Goal: Find specific page/section: Find specific page/section

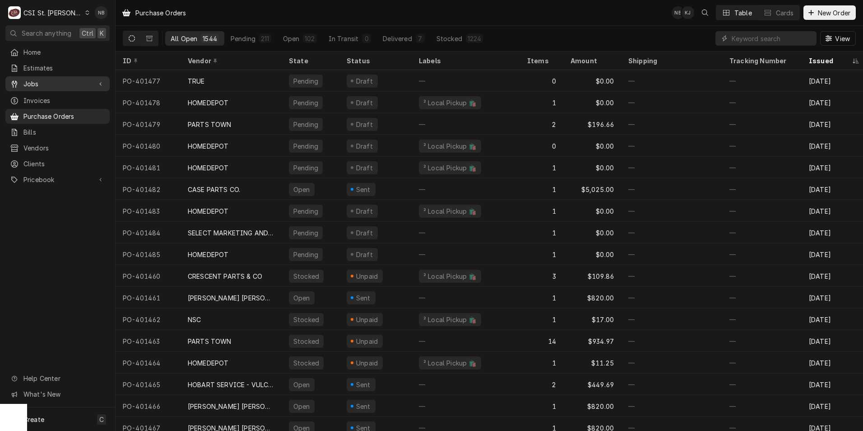
click at [59, 82] on span "Jobs" at bounding box center [57, 83] width 68 height 9
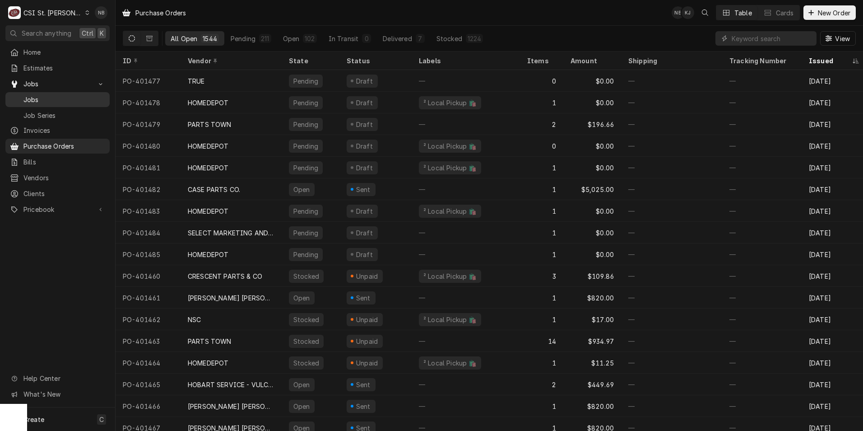
click at [59, 95] on span "Jobs" at bounding box center [64, 99] width 82 height 9
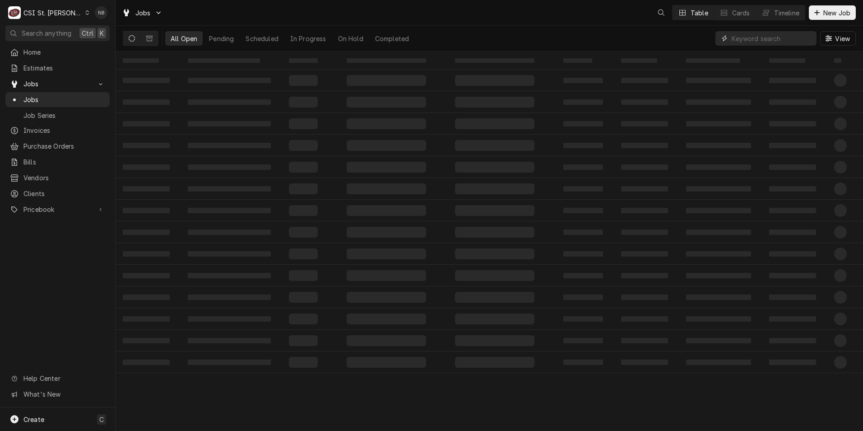
click at [754, 37] on input "Dynamic Content Wrapper" at bounding box center [772, 38] width 80 height 14
type input "71037"
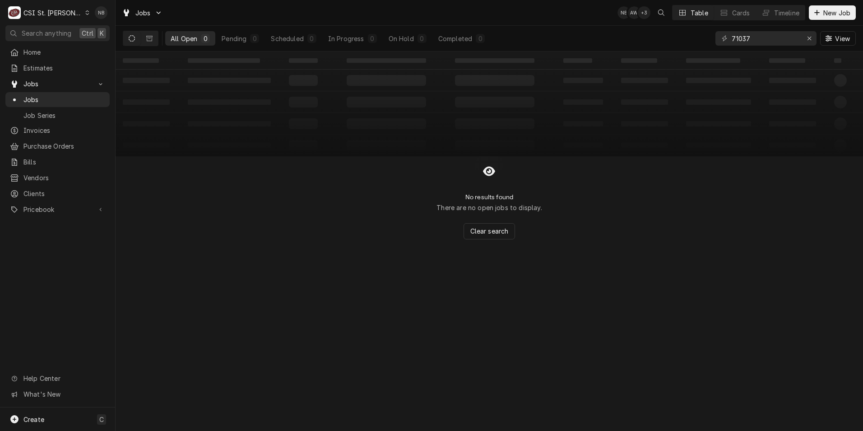
click at [129, 41] on icon "Dynamic Content Wrapper" at bounding box center [132, 38] width 6 height 6
click at [806, 37] on div "Erase input" at bounding box center [809, 38] width 9 height 9
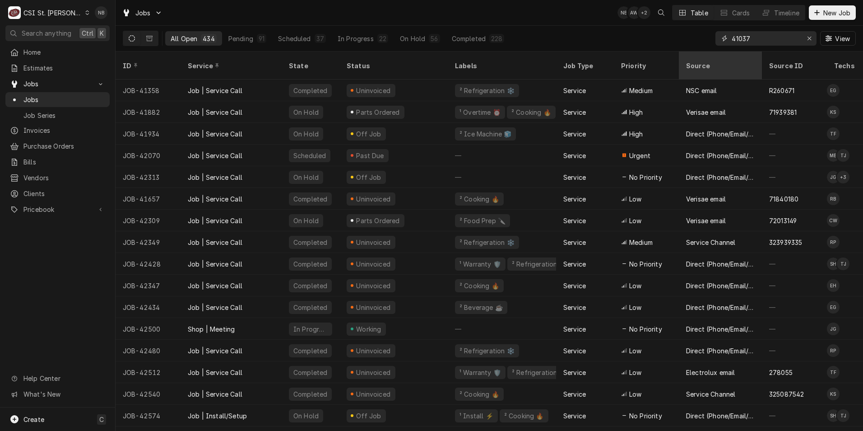
type input "41037"
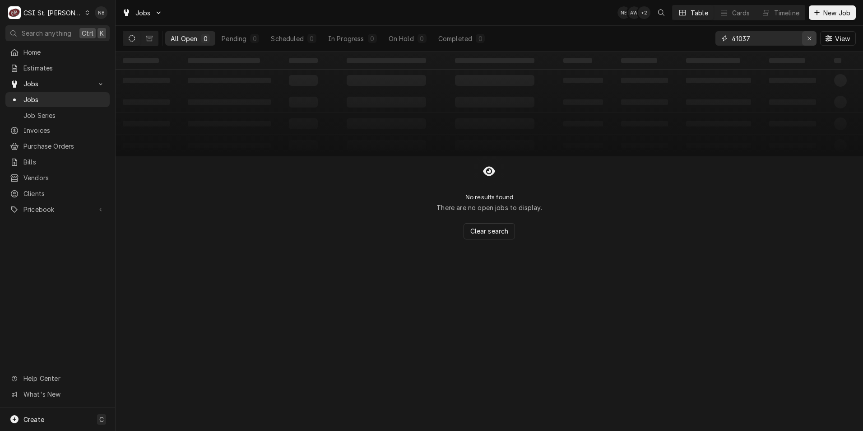
click at [804, 37] on button "Erase input" at bounding box center [809, 38] width 14 height 14
